Goal: Task Accomplishment & Management: Manage account settings

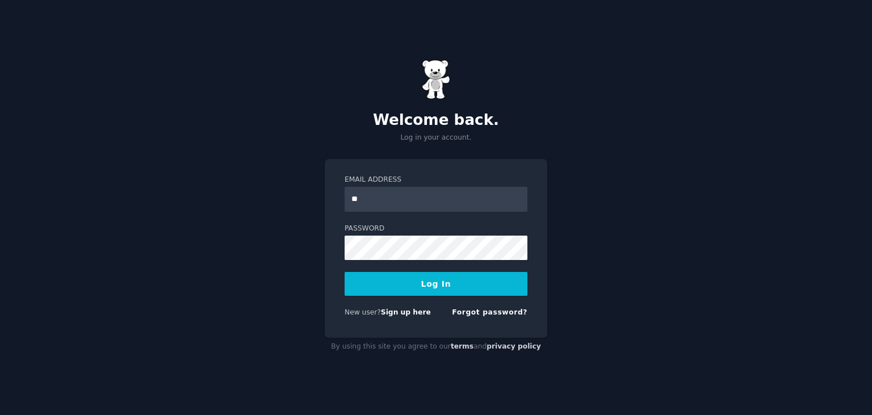
type input "*"
type input "**********"
click at [345, 272] on button "Log In" at bounding box center [436, 284] width 183 height 24
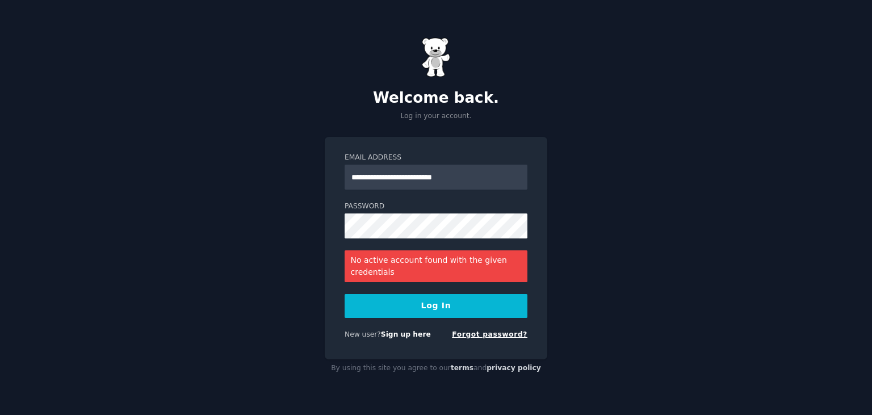
click at [488, 334] on link "Forgot password?" at bounding box center [490, 334] width 76 height 8
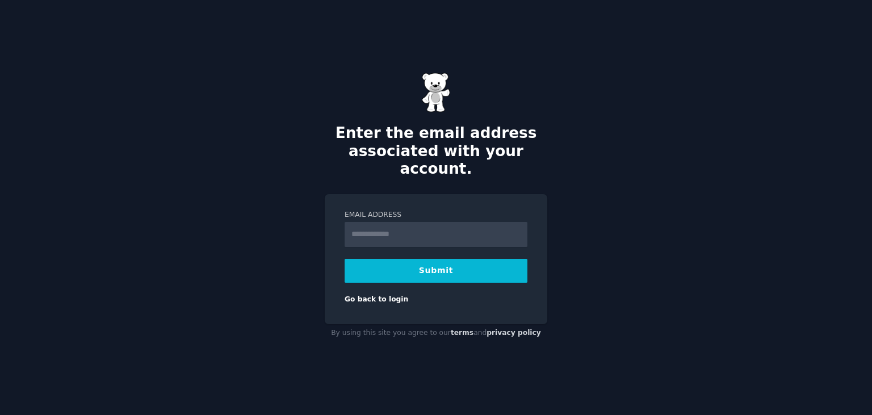
click at [407, 224] on input "Email Address" at bounding box center [436, 234] width 183 height 25
type input "**********"
click at [345, 259] on button "Submit" at bounding box center [436, 271] width 183 height 24
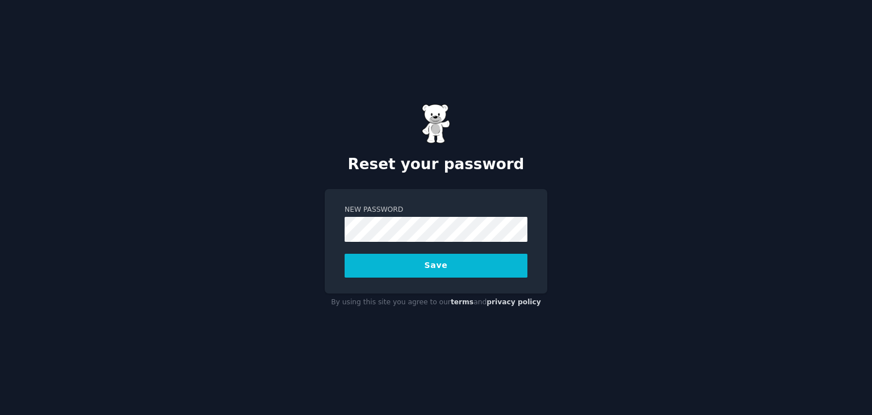
click at [345, 254] on button "Save" at bounding box center [436, 266] width 183 height 24
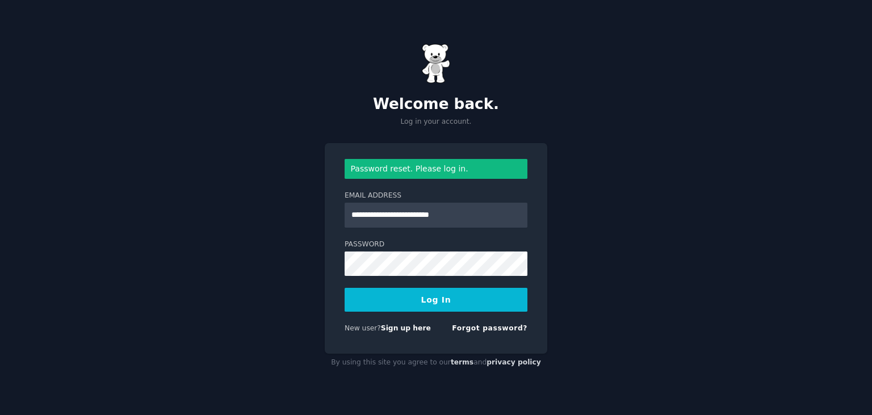
type input "**********"
click at [345, 288] on button "Log In" at bounding box center [436, 300] width 183 height 24
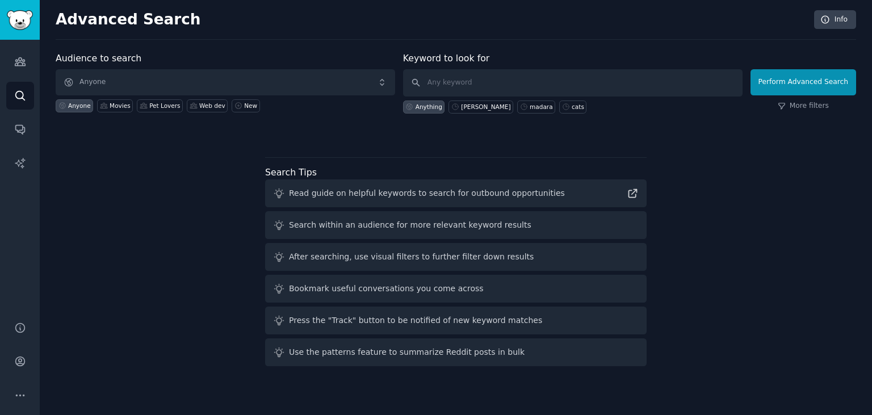
click at [556, 414] on div "Advanced Search Info Audience to search Anyone Anyone Movies Pet Lovers Web dev…" at bounding box center [456, 207] width 832 height 415
click at [24, 393] on icon "Sidebar" at bounding box center [20, 395] width 12 height 12
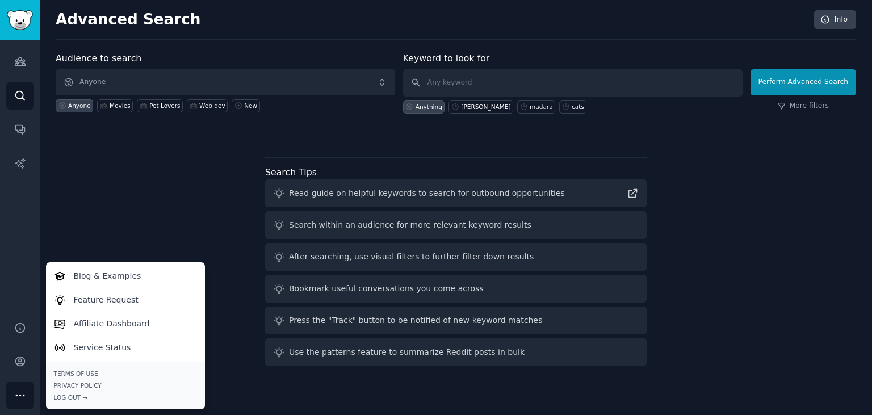
click at [24, 386] on button "More" at bounding box center [20, 395] width 28 height 28
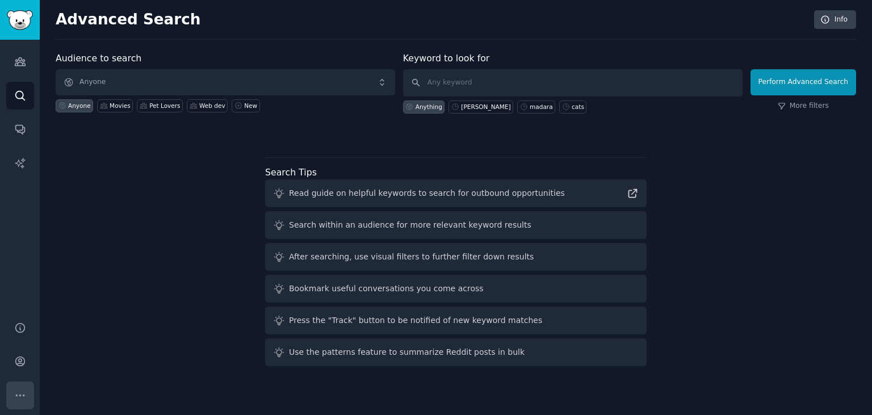
click at [22, 402] on button "More" at bounding box center [20, 395] width 28 height 28
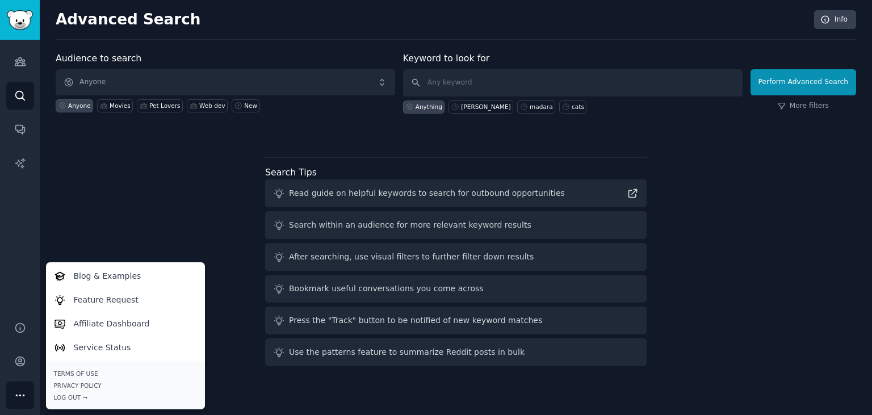
click at [91, 224] on div "Audience to search Anyone Anyone Movies Pet Lovers Web dev New Keyword to look …" at bounding box center [456, 211] width 800 height 319
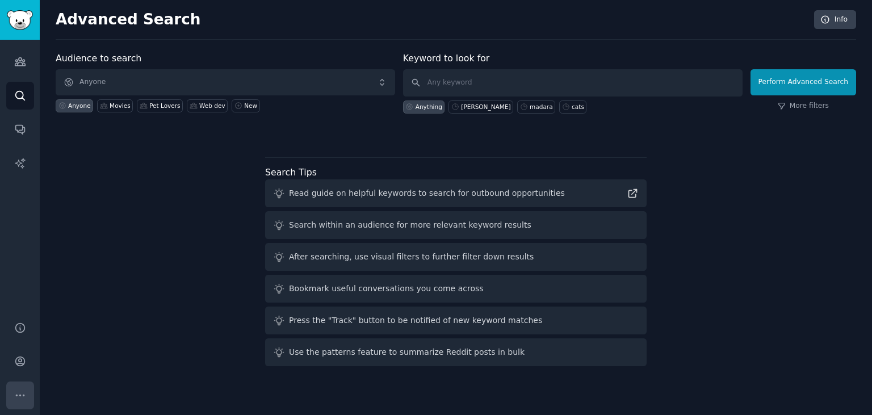
click at [22, 391] on icon "Sidebar" at bounding box center [20, 395] width 12 height 12
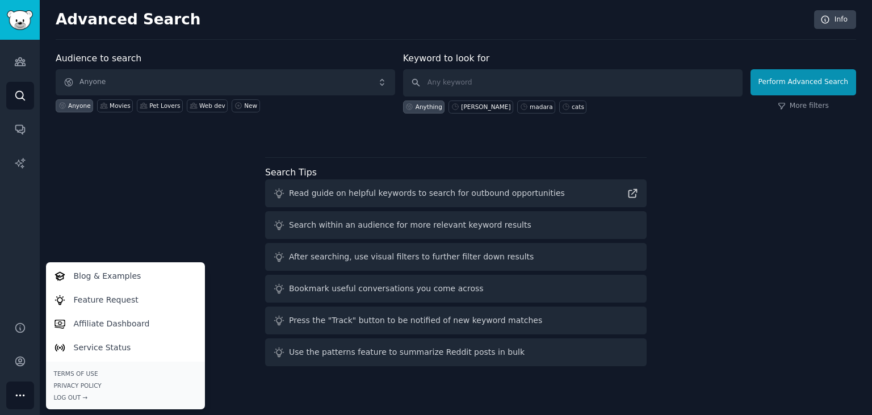
click at [22, 391] on icon "Sidebar" at bounding box center [20, 395] width 12 height 12
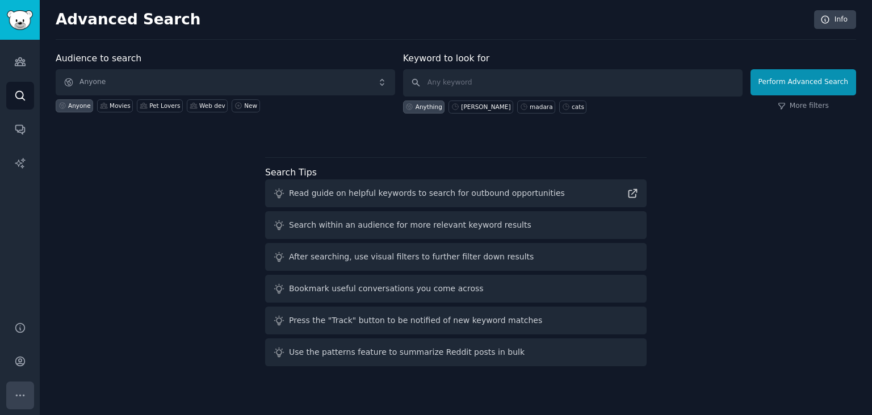
click at [18, 396] on icon "Sidebar" at bounding box center [20, 395] width 12 height 12
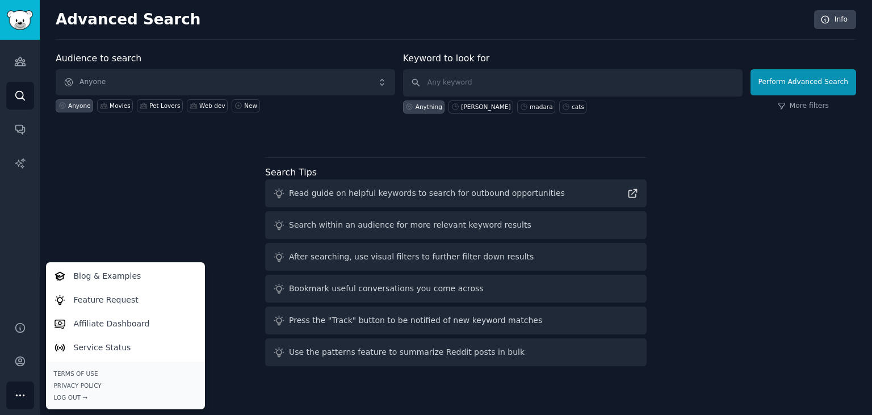
click at [104, 188] on div "Audience to search Anyone Anyone Movies Pet Lovers Web dev New Keyword to look …" at bounding box center [456, 211] width 800 height 319
